Goal: Information Seeking & Learning: Learn about a topic

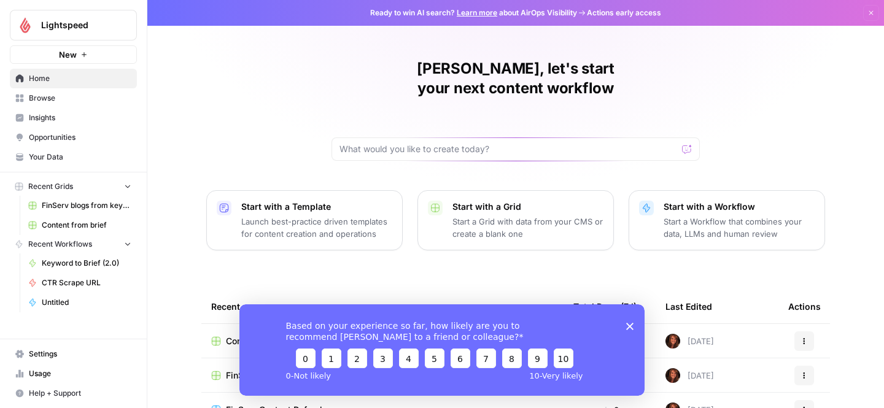
click at [74, 234] on link "Content from brief" at bounding box center [80, 225] width 114 height 20
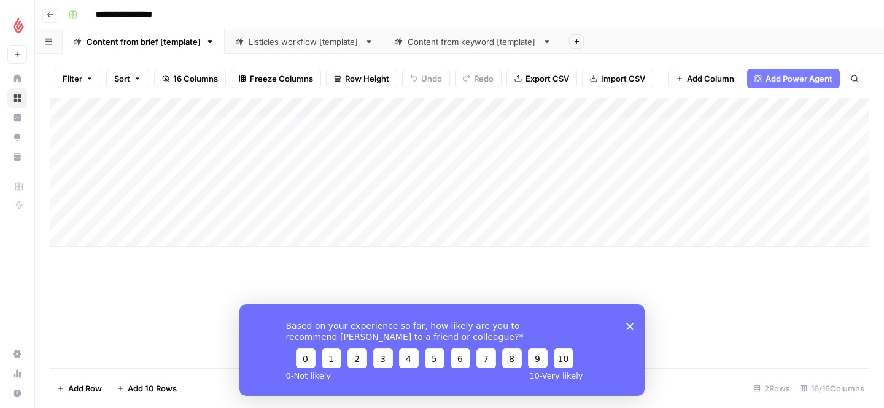
click at [630, 329] on icon "Close survey" at bounding box center [629, 325] width 7 height 7
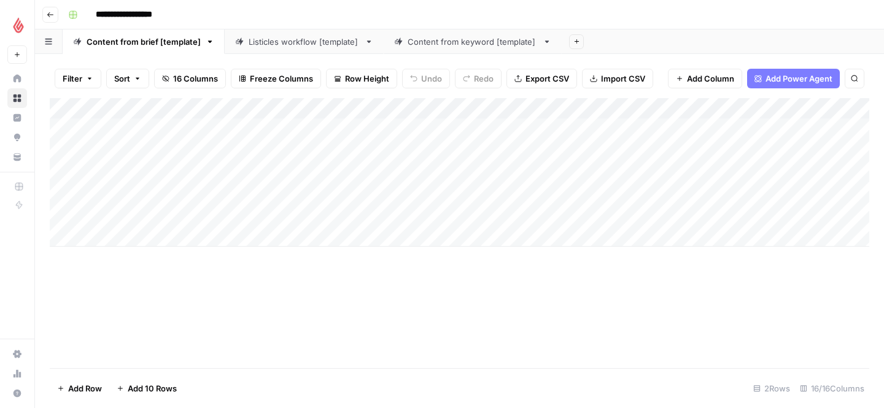
click at [47, 14] on icon "button" at bounding box center [50, 14] width 7 height 7
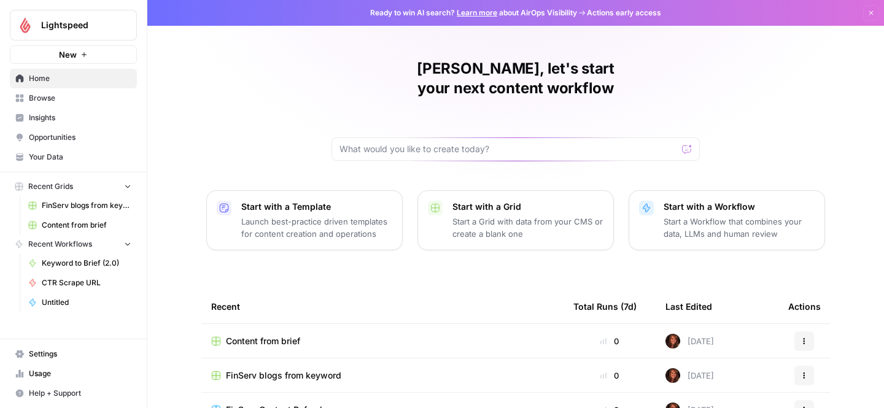
click at [60, 98] on span "Browse" at bounding box center [80, 98] width 102 height 11
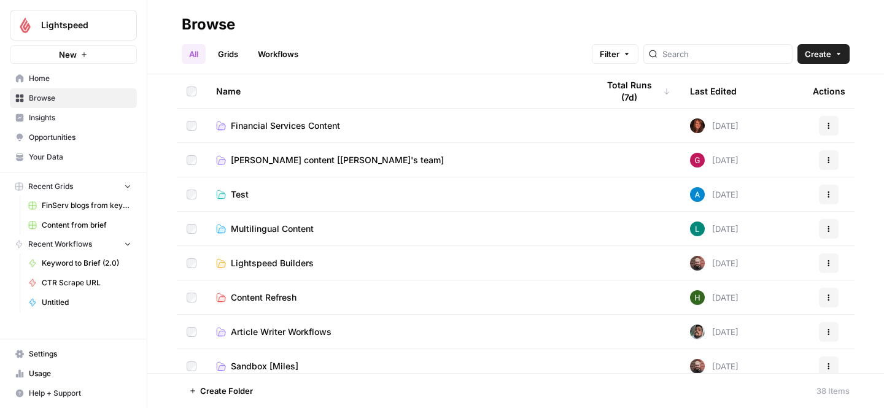
click at [305, 125] on span "Financial Services Content" at bounding box center [285, 126] width 109 height 12
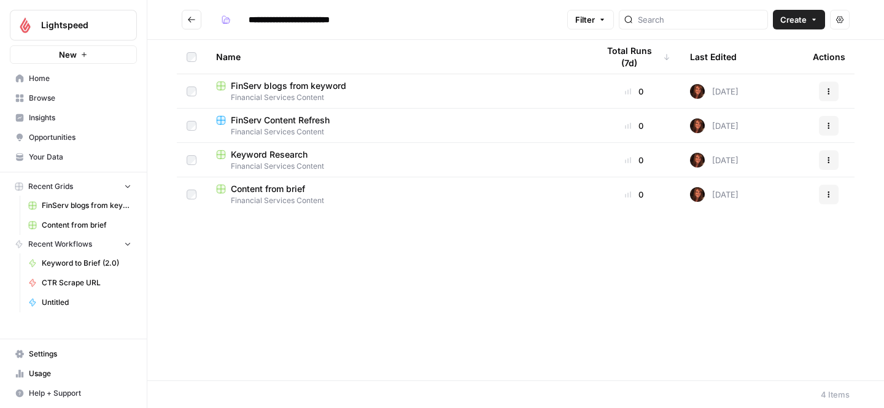
click at [308, 88] on span "FinServ blogs from keyword" at bounding box center [288, 86] width 115 height 12
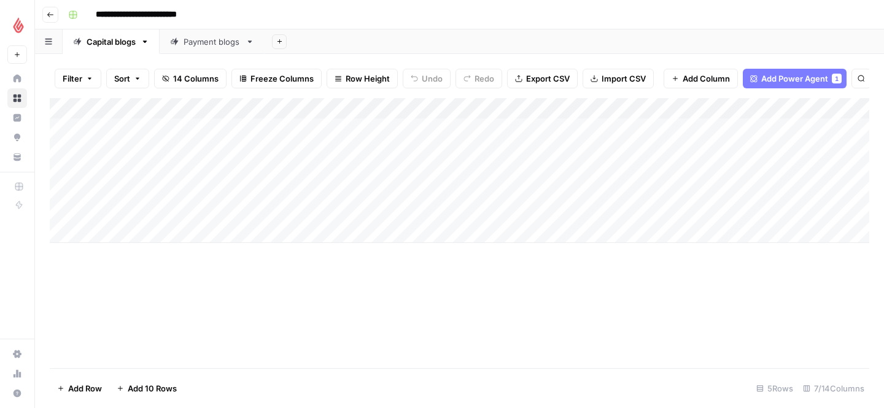
click at [215, 47] on div "Payment blogs" at bounding box center [212, 42] width 57 height 12
